Goal: Task Accomplishment & Management: Manage account settings

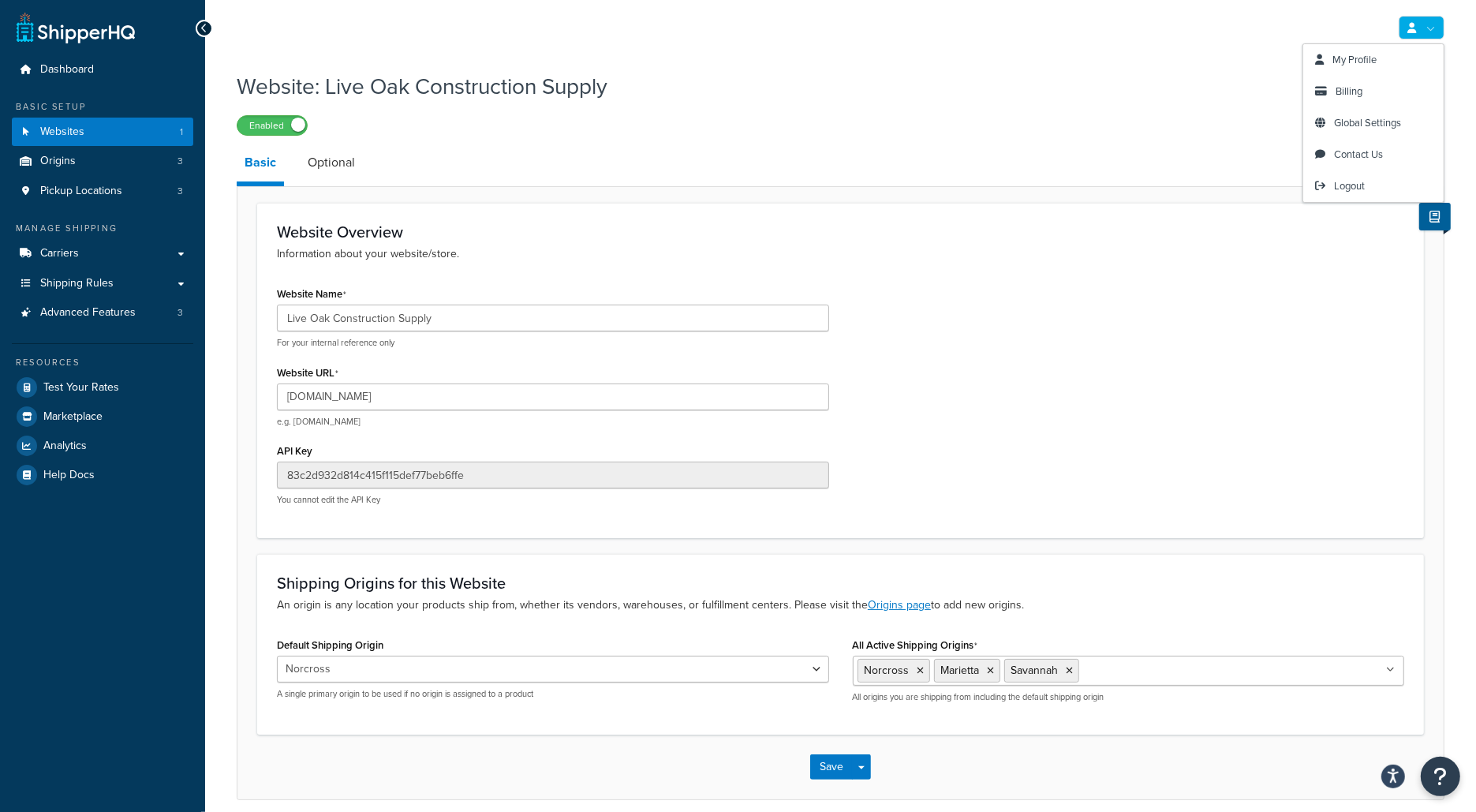
click at [1352, 206] on div "Website Overview Information about your website/store. Website Name Live Oak Co…" at bounding box center [841, 369] width 1167 height 334
click at [1424, 17] on link at bounding box center [1422, 27] width 46 height 24
click at [1353, 176] on link "Logout" at bounding box center [1373, 186] width 140 height 32
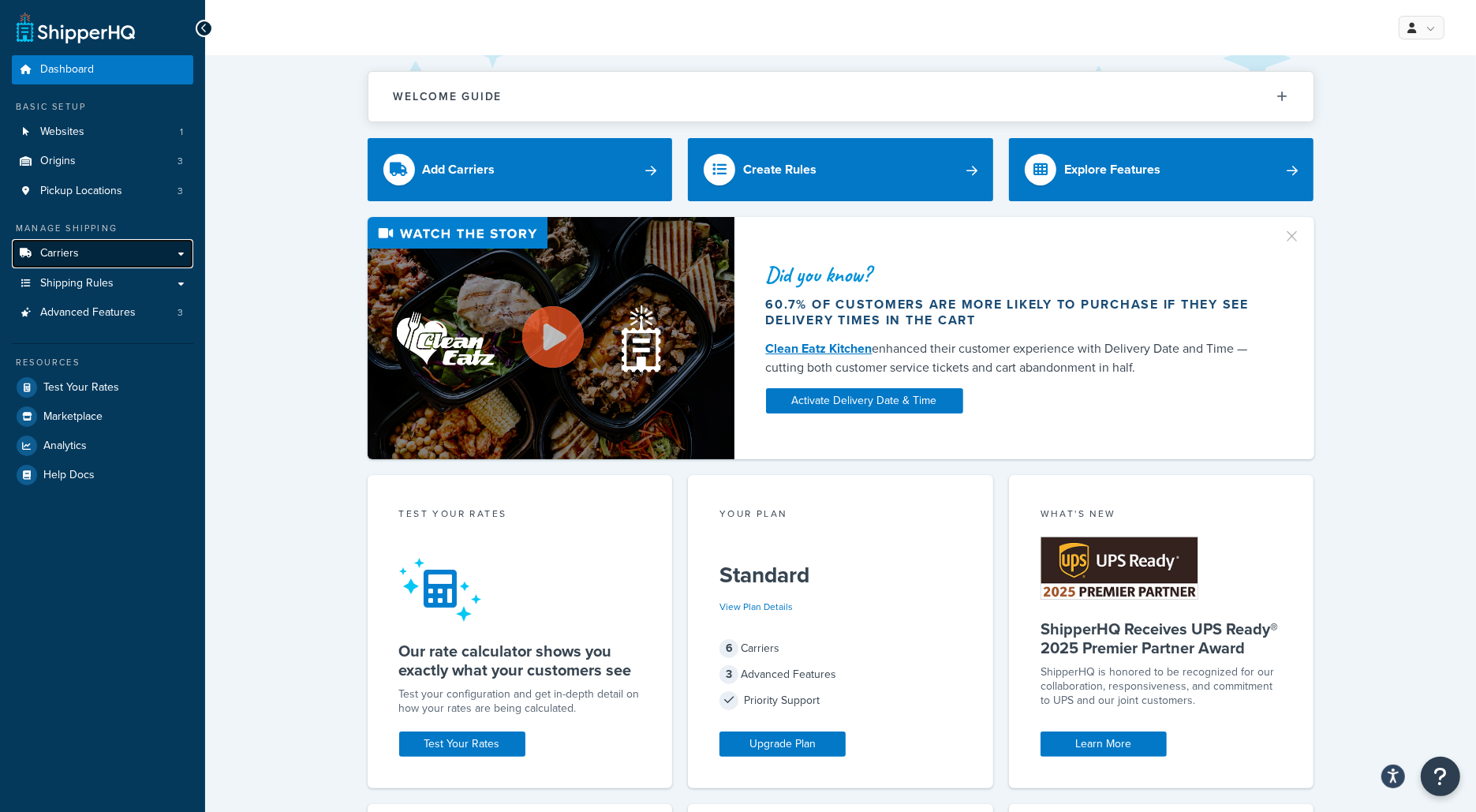
click at [144, 264] on link "Carriers" at bounding box center [102, 253] width 182 height 29
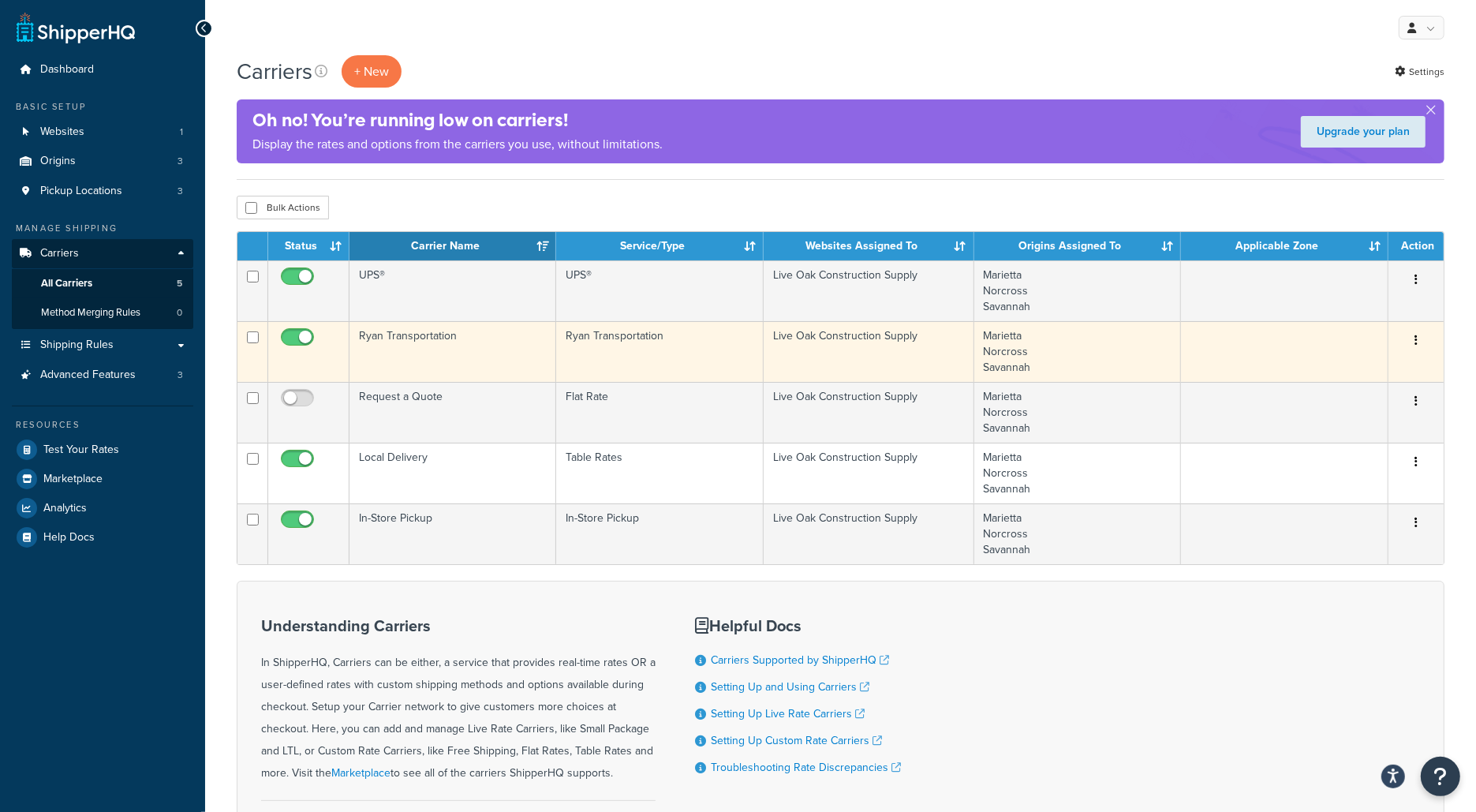
click at [435, 347] on td "Ryan Transportation" at bounding box center [452, 351] width 206 height 61
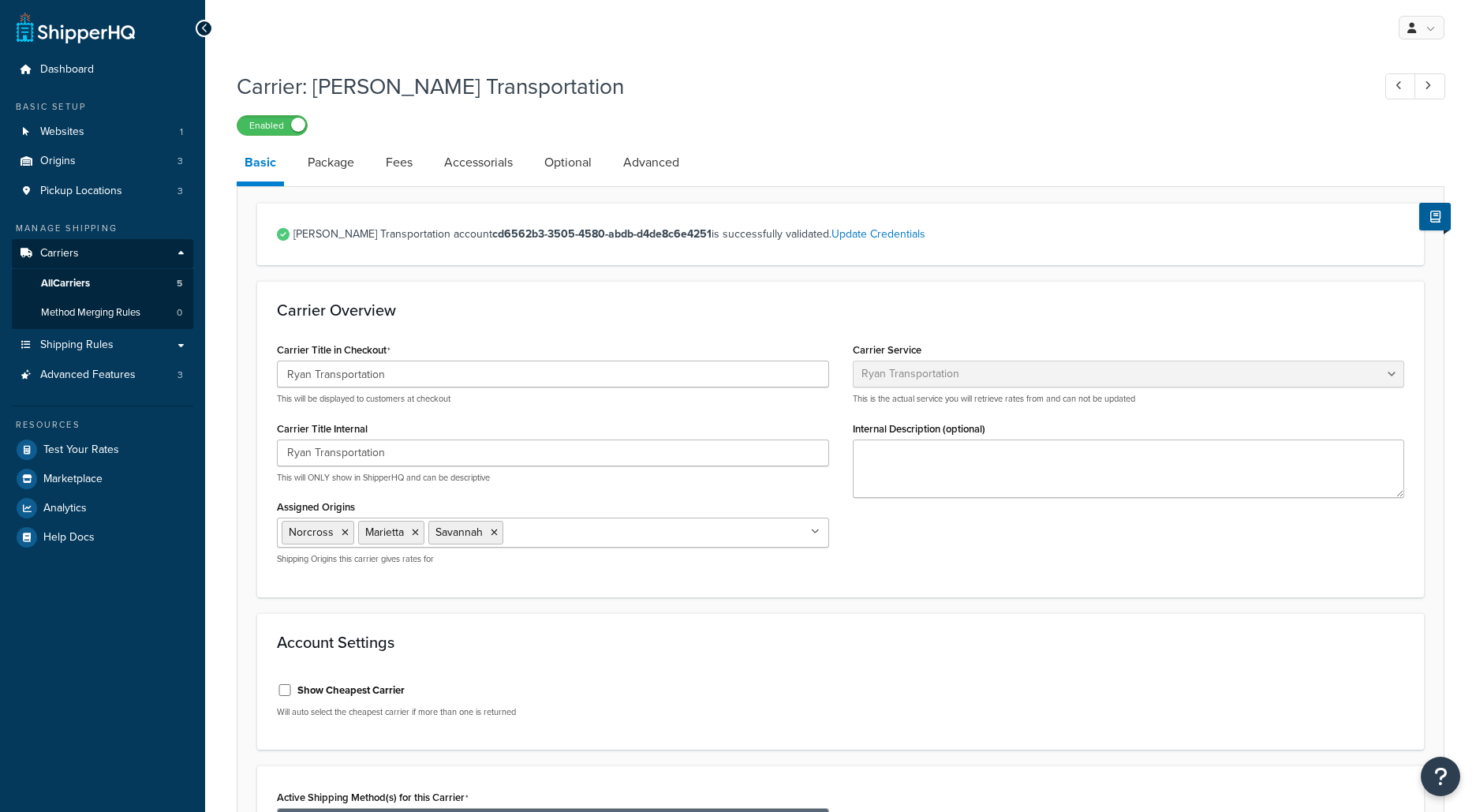
select select "ryanTransportFreight"
click at [831, 237] on link "Update Credentials" at bounding box center [878, 234] width 93 height 17
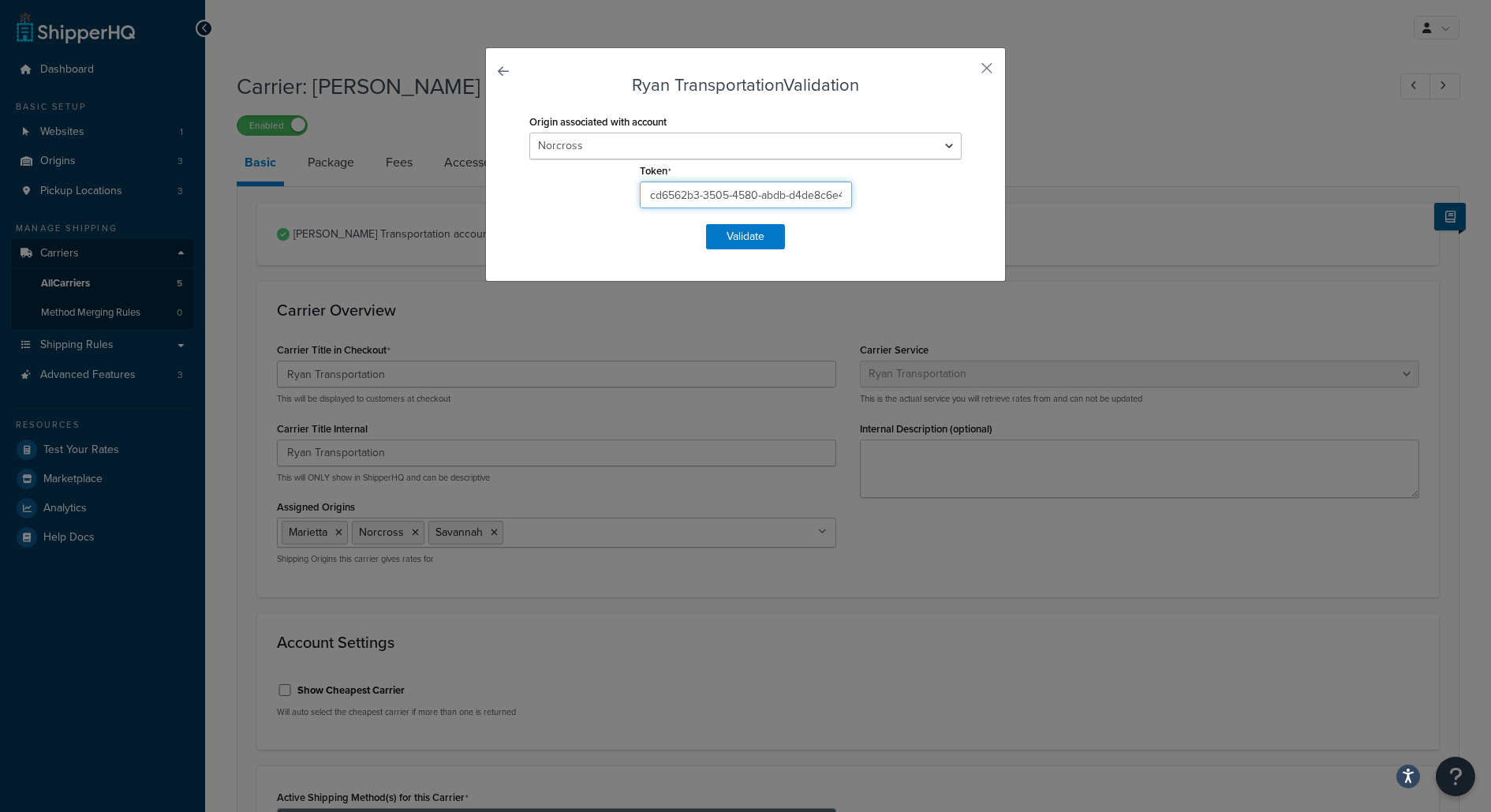
click at [795, 198] on input "cd6562b3-3505-4580-abdb-d4de8c6e4251" at bounding box center [746, 195] width 212 height 26
click at [965, 71] on button "button" at bounding box center [964, 73] width 4 height 4
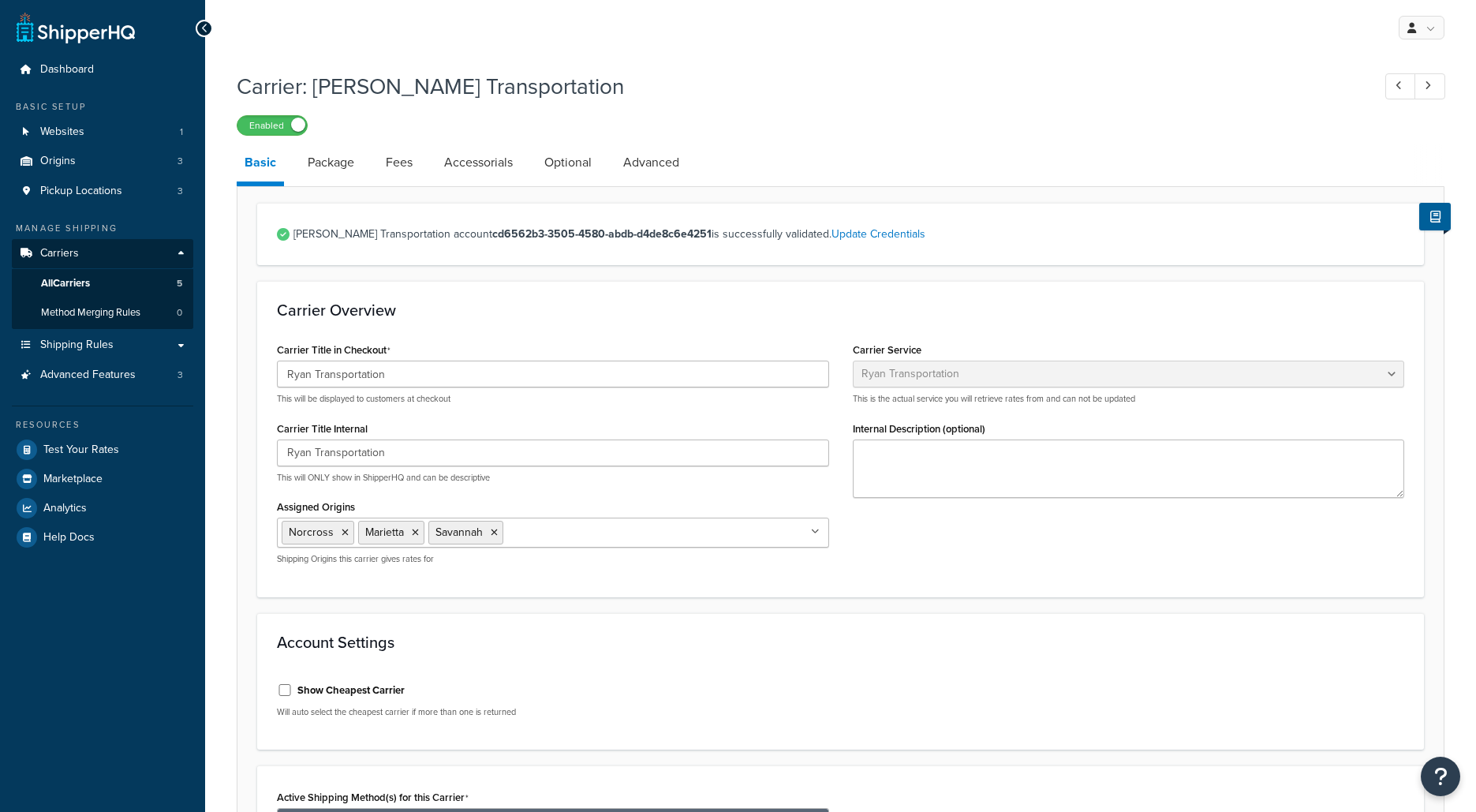
select select "ryanTransportFreight"
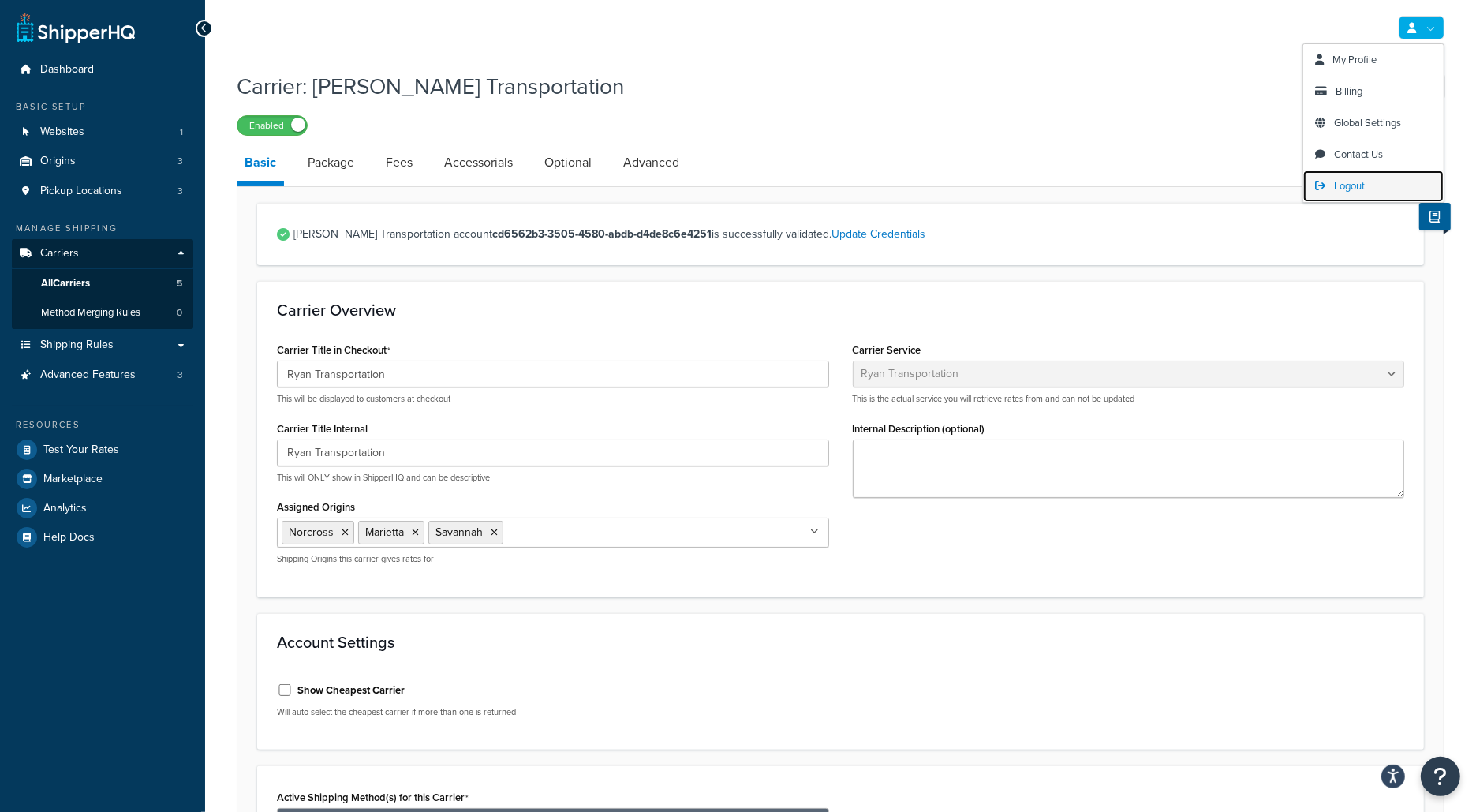
click at [1350, 184] on span "Logout" at bounding box center [1349, 185] width 31 height 15
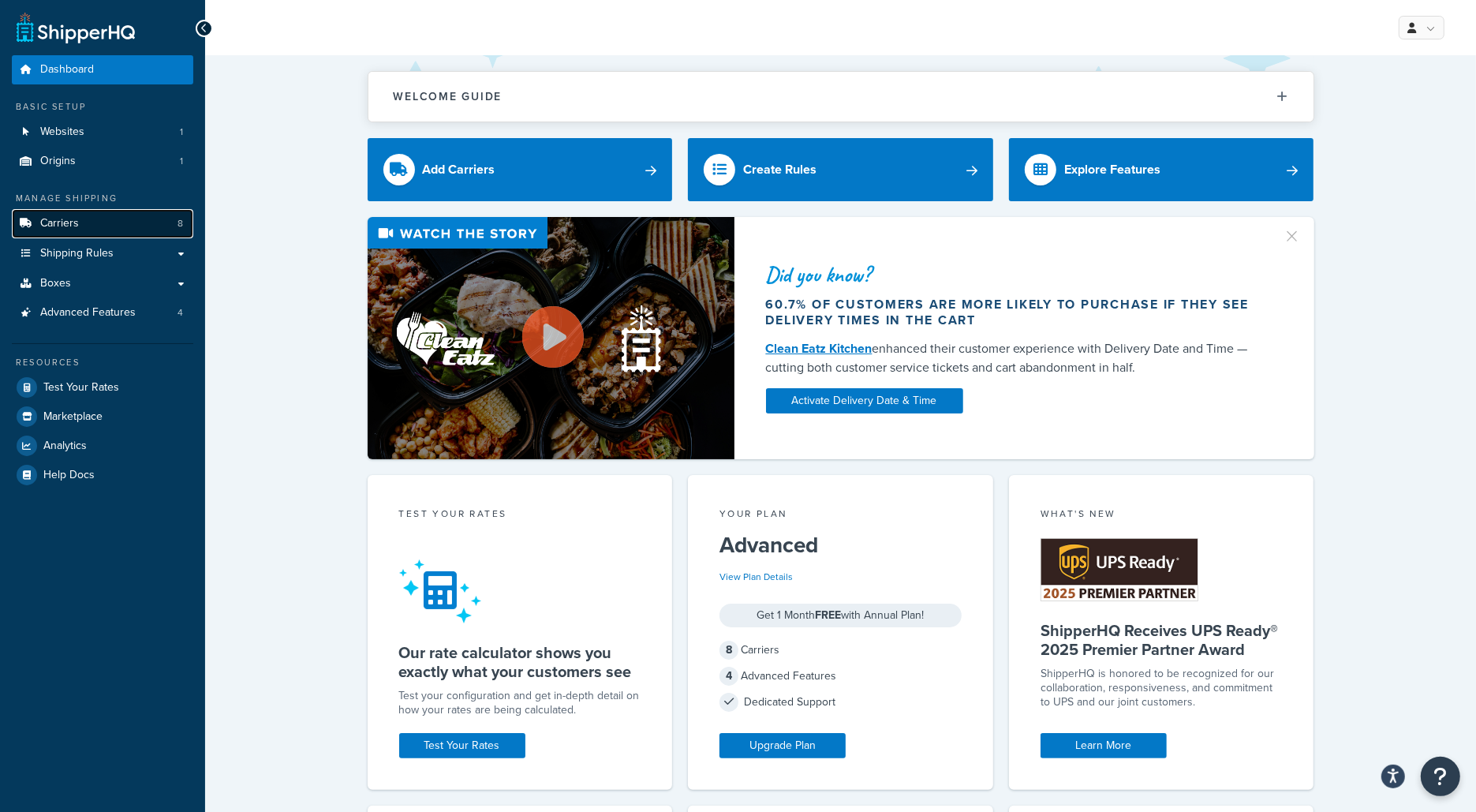
click at [146, 220] on link "Carriers 8" at bounding box center [102, 223] width 182 height 29
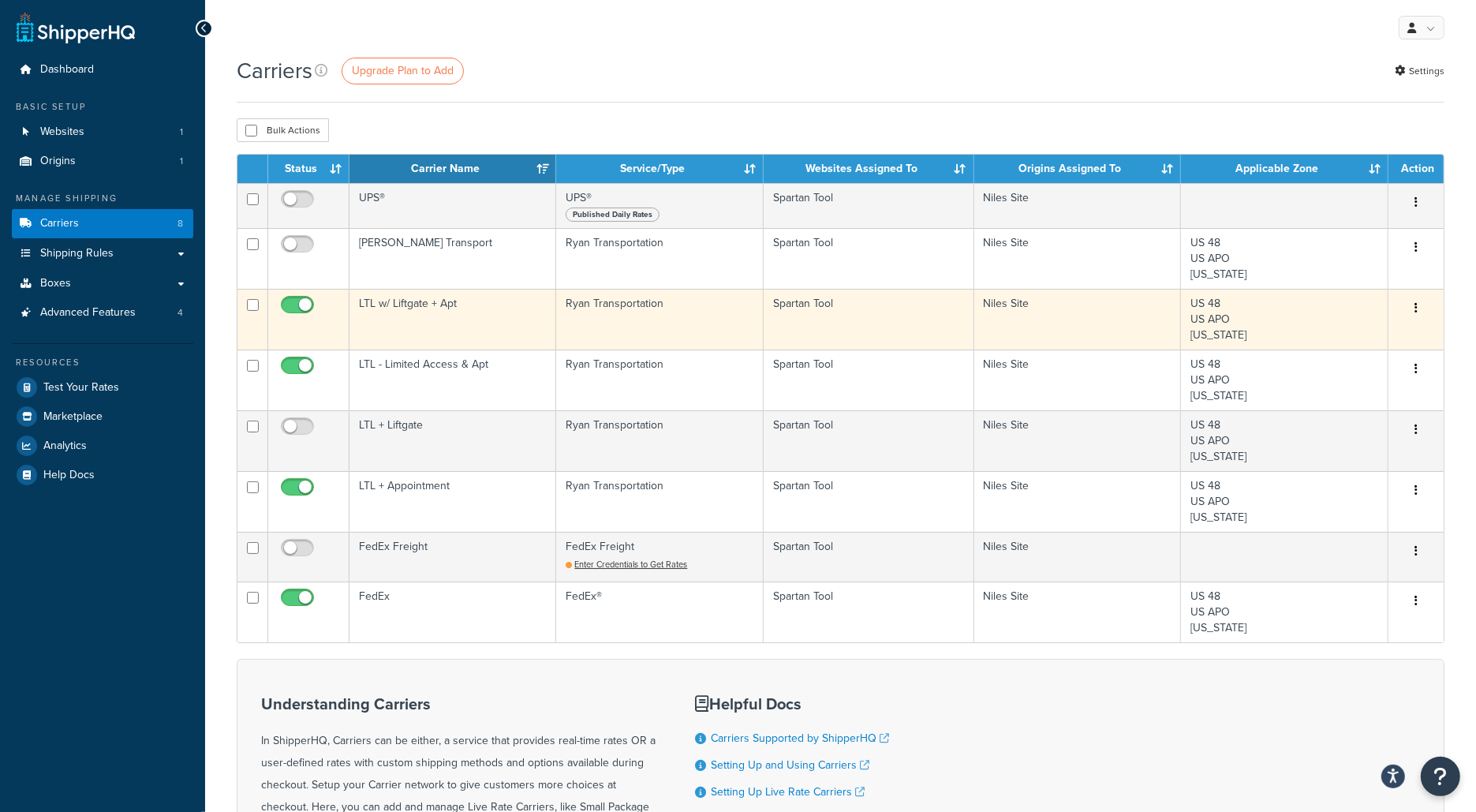
click at [628, 322] on td "Ryan Transportation" at bounding box center [660, 319] width 206 height 61
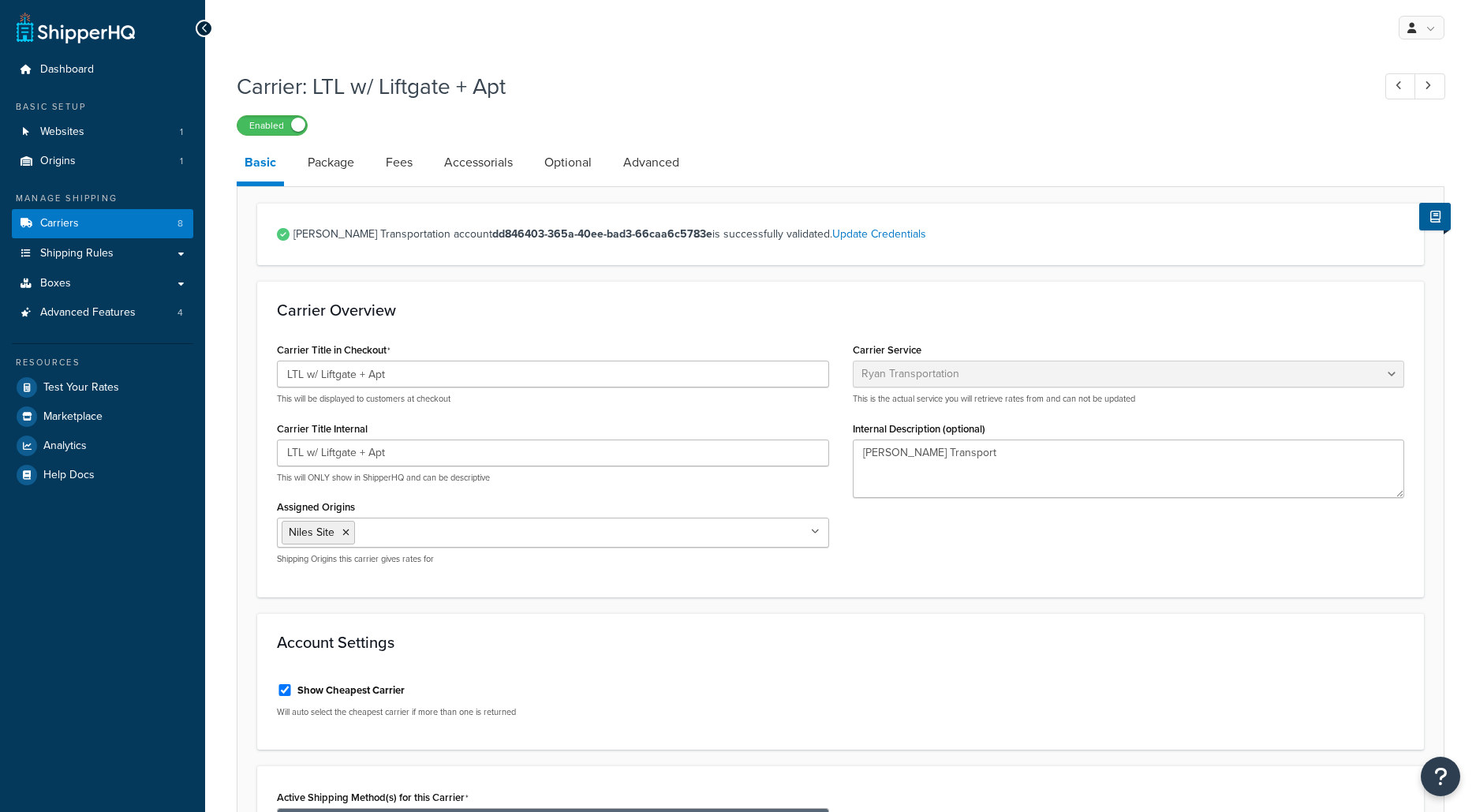
select select "ryanTransportFreight"
